Goal: Navigation & Orientation: Find specific page/section

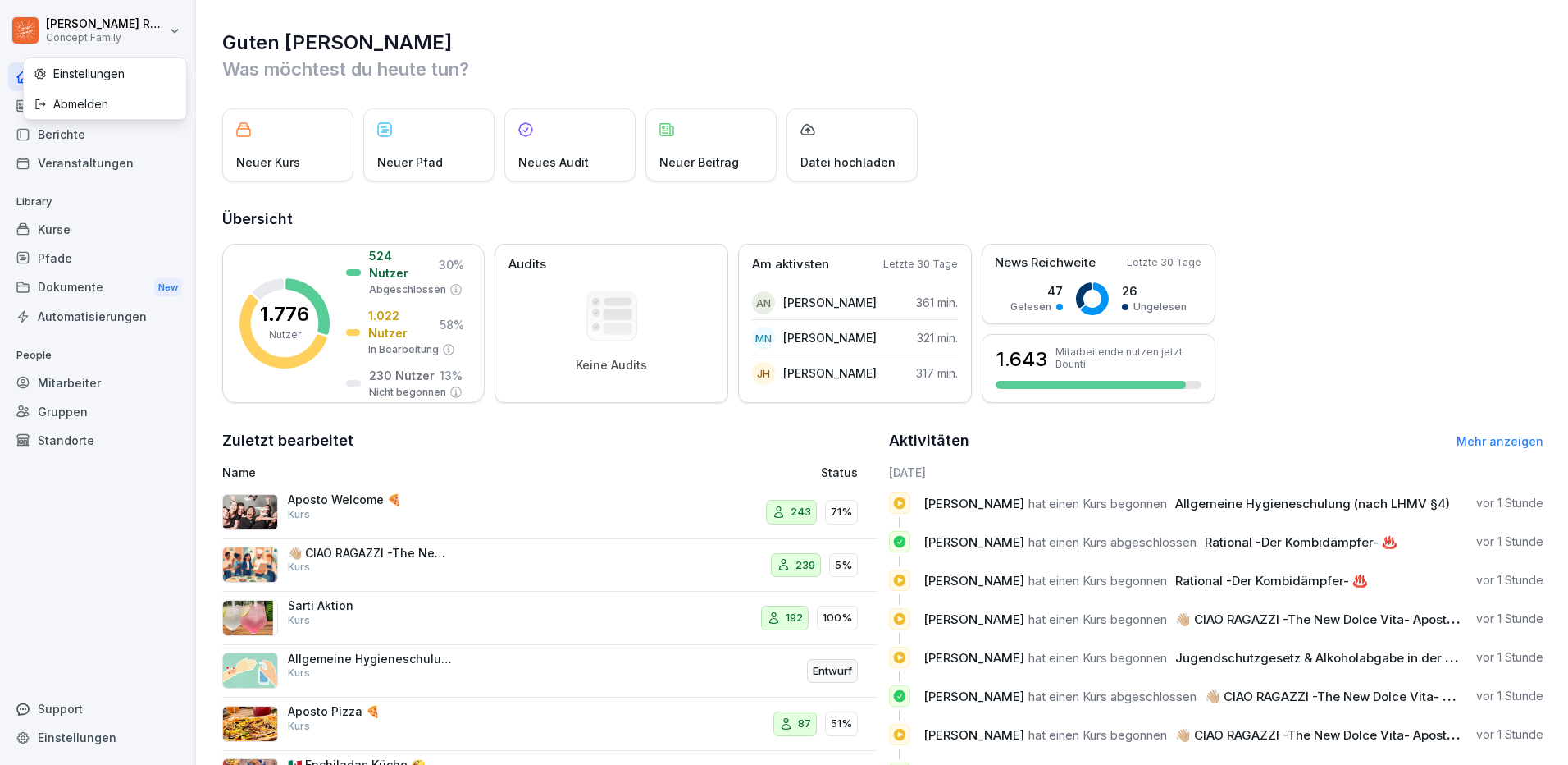
click at [172, 36] on html "[PERSON_NAME] Concept Family Home News Berichte Veranstaltungen Library Kurse P…" at bounding box center [784, 382] width 1568 height 765
click at [59, 141] on div "Berichte" at bounding box center [98, 133] width 179 height 28
click at [60, 136] on div "Berichte" at bounding box center [98, 133] width 179 height 28
click at [58, 160] on div "Veranstaltungen" at bounding box center [98, 162] width 179 height 28
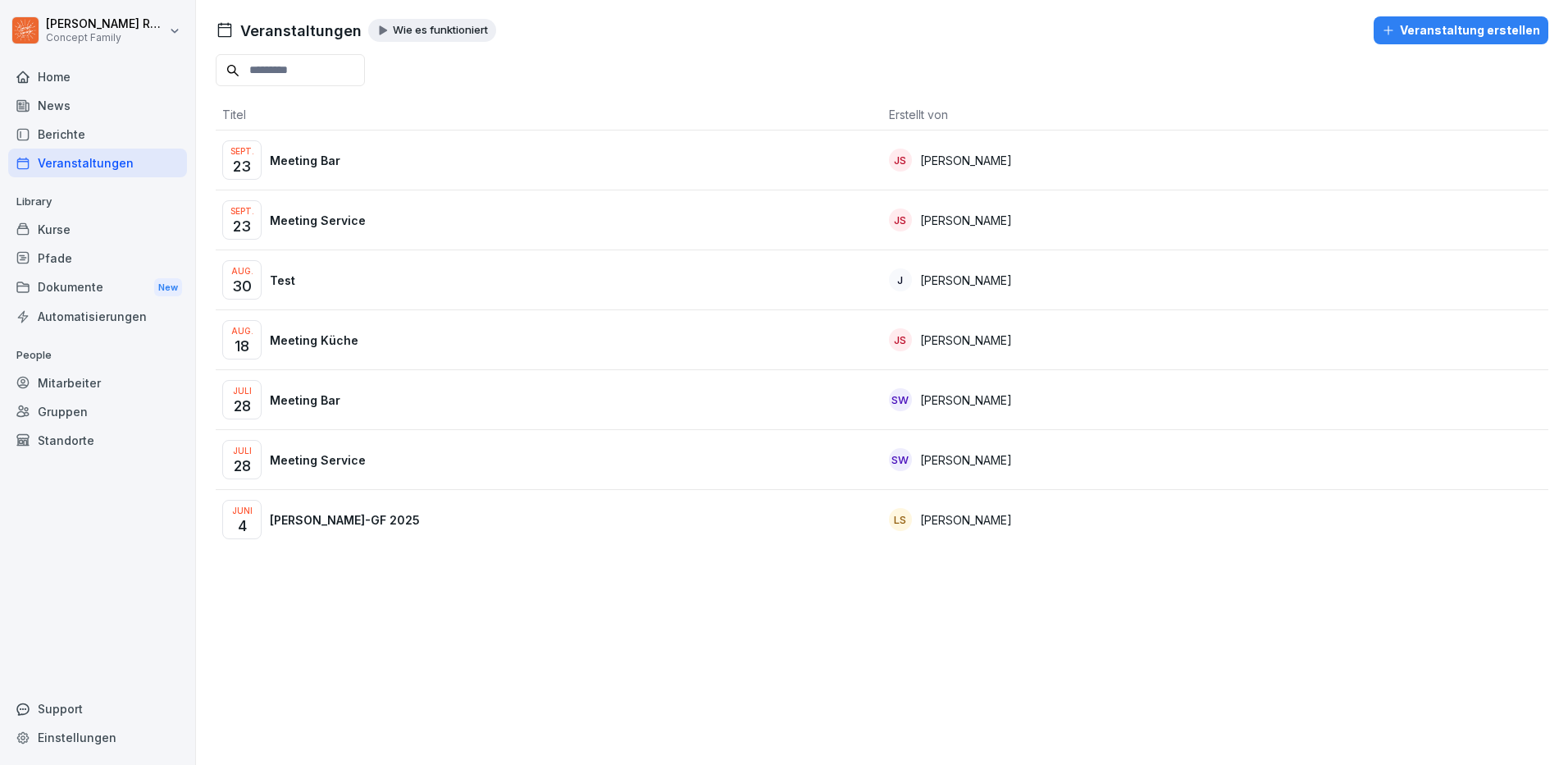
click at [56, 229] on div "Kurse" at bounding box center [98, 228] width 179 height 28
